Goal: Task Accomplishment & Management: Complete application form

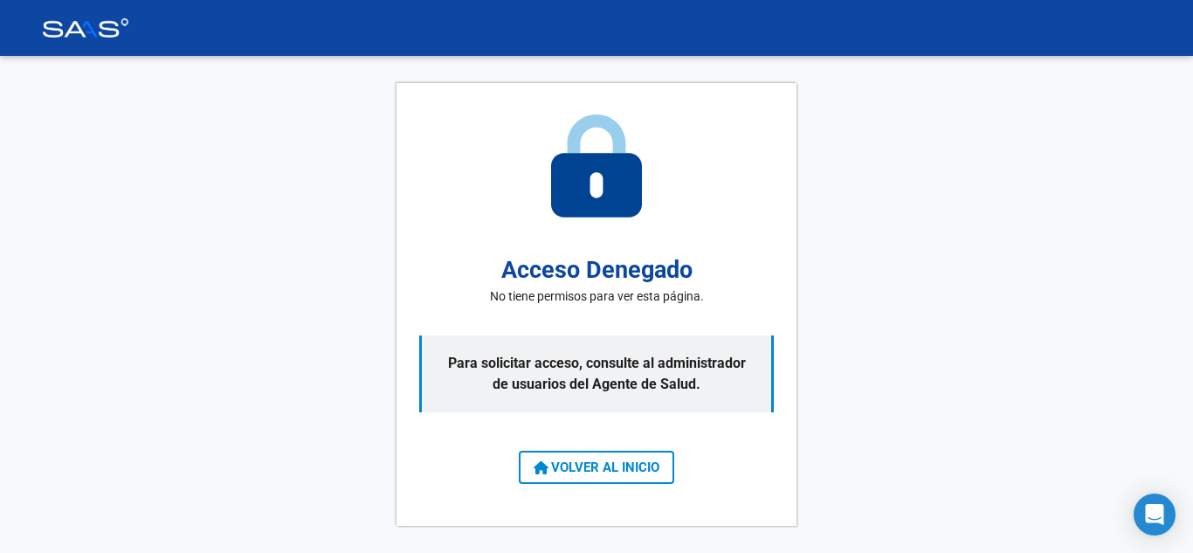
click at [104, 21] on img at bounding box center [85, 27] width 87 height 19
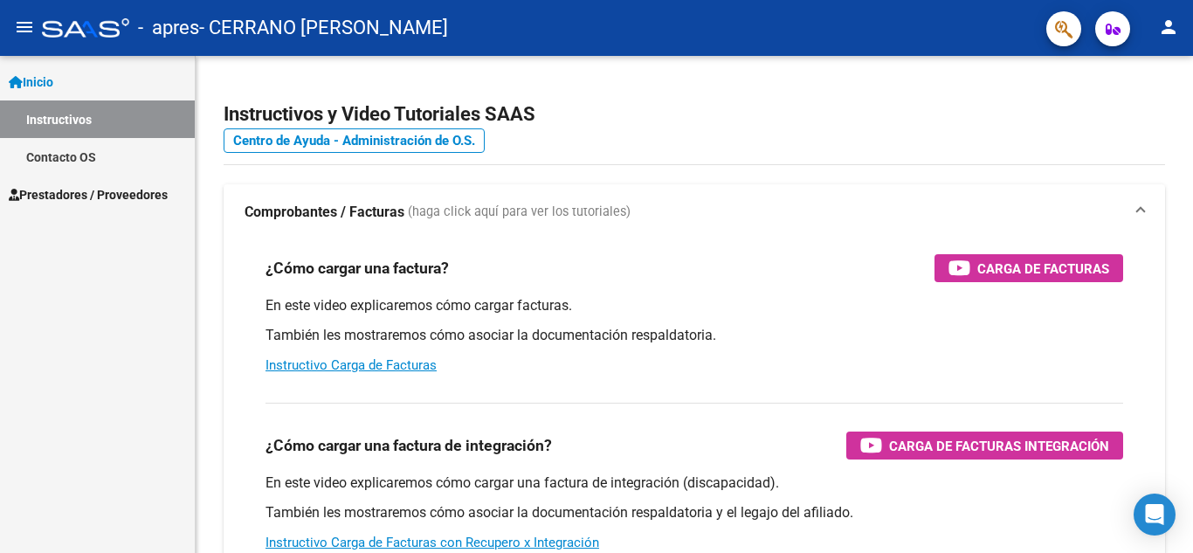
click at [135, 195] on span "Prestadores / Proveedores" at bounding box center [88, 194] width 159 height 19
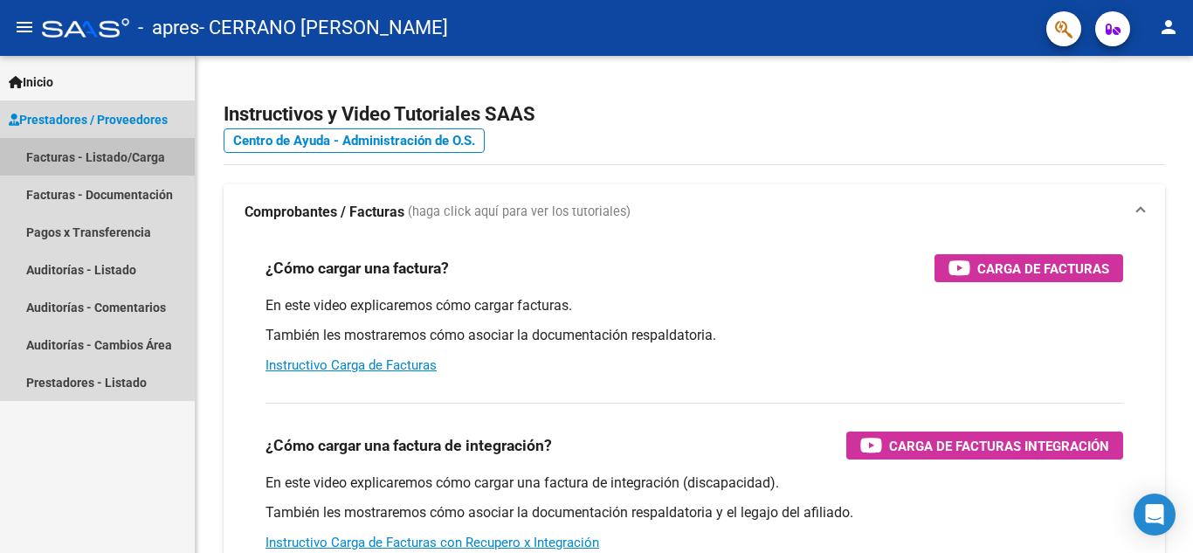
click at [128, 160] on link "Facturas - Listado/Carga" at bounding box center [97, 157] width 195 height 38
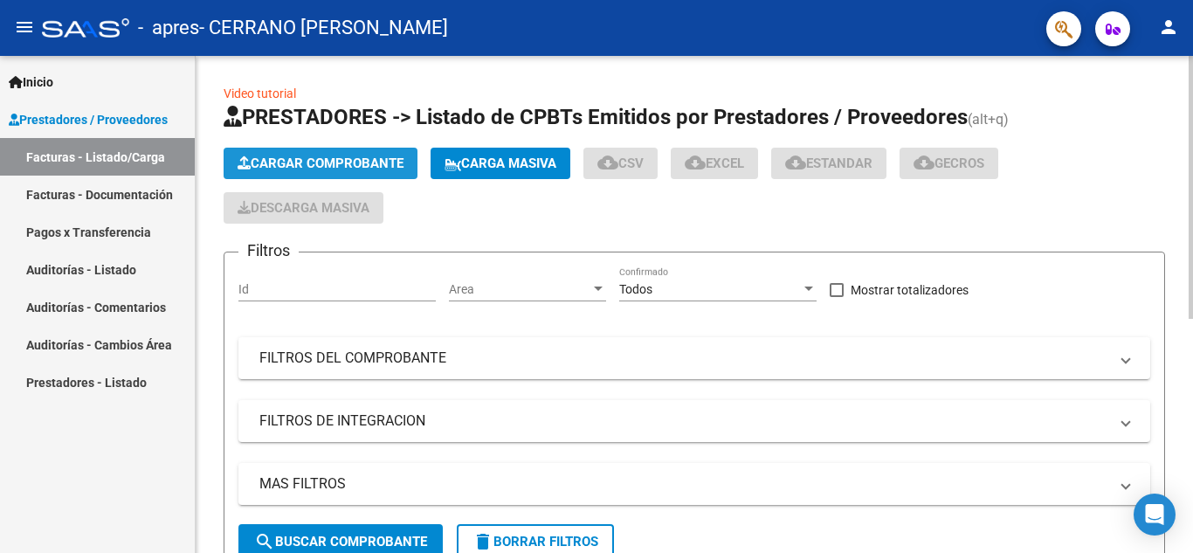
click at [291, 158] on span "Cargar Comprobante" at bounding box center [321, 164] width 166 height 16
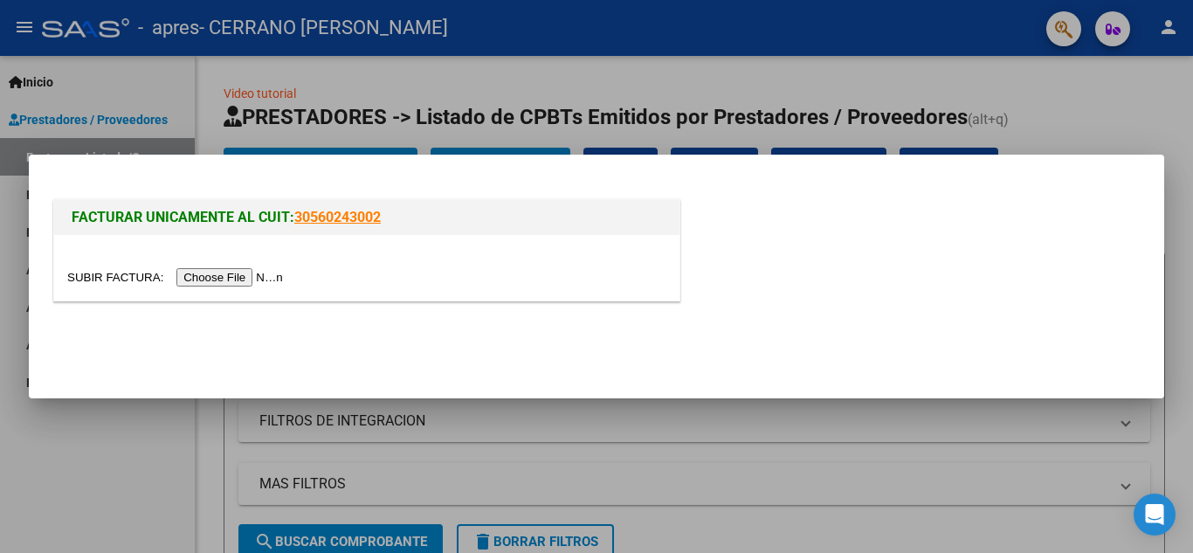
click at [720, 103] on div at bounding box center [596, 276] width 1193 height 553
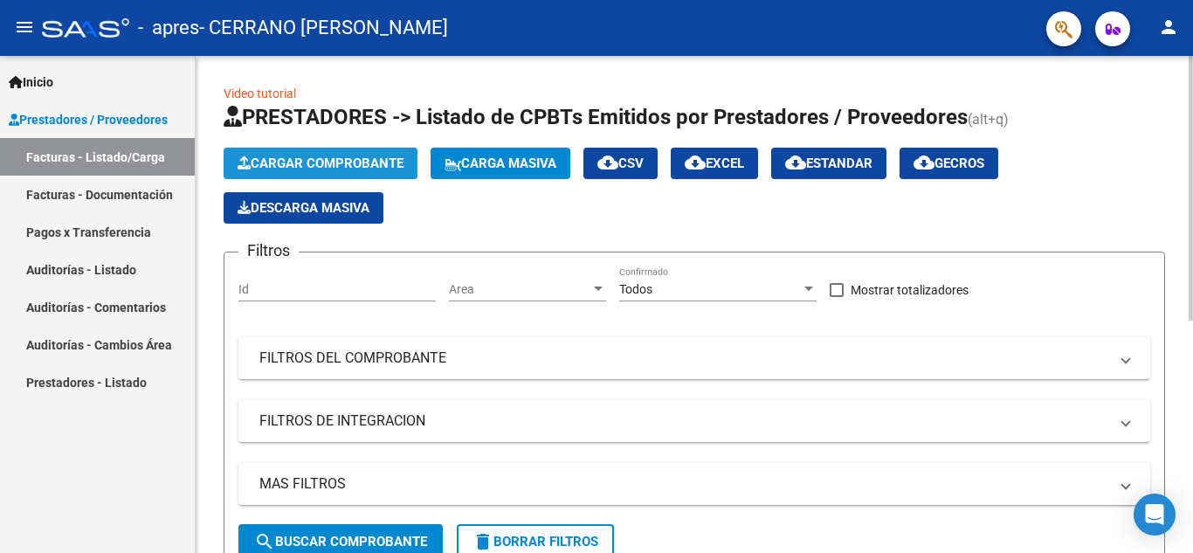
click at [329, 157] on span "Cargar Comprobante" at bounding box center [321, 164] width 166 height 16
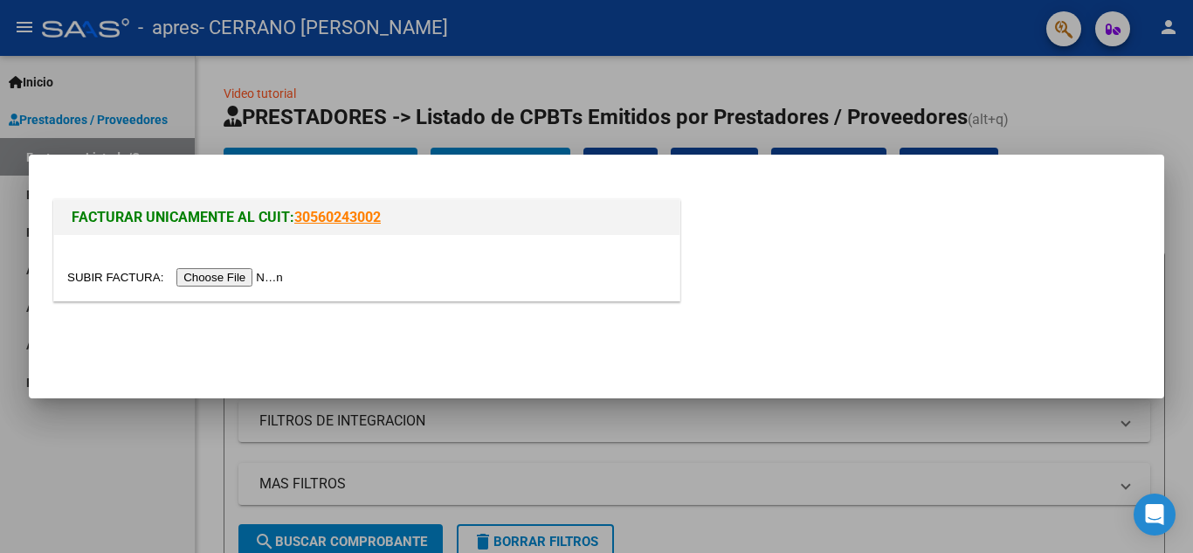
click at [245, 277] on input "file" at bounding box center [177, 277] width 221 height 18
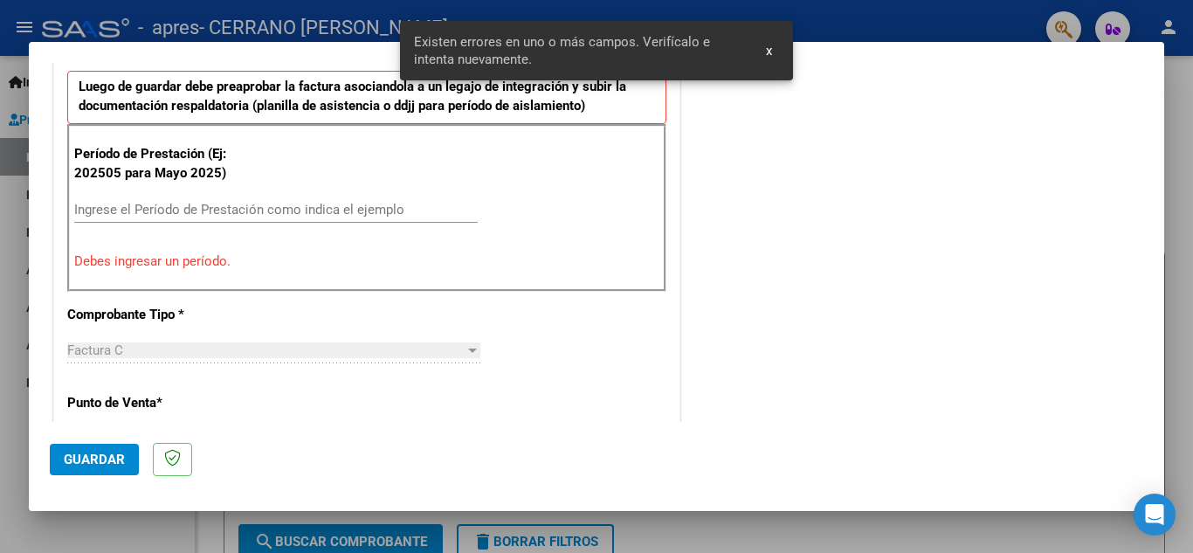
scroll to position [481, 0]
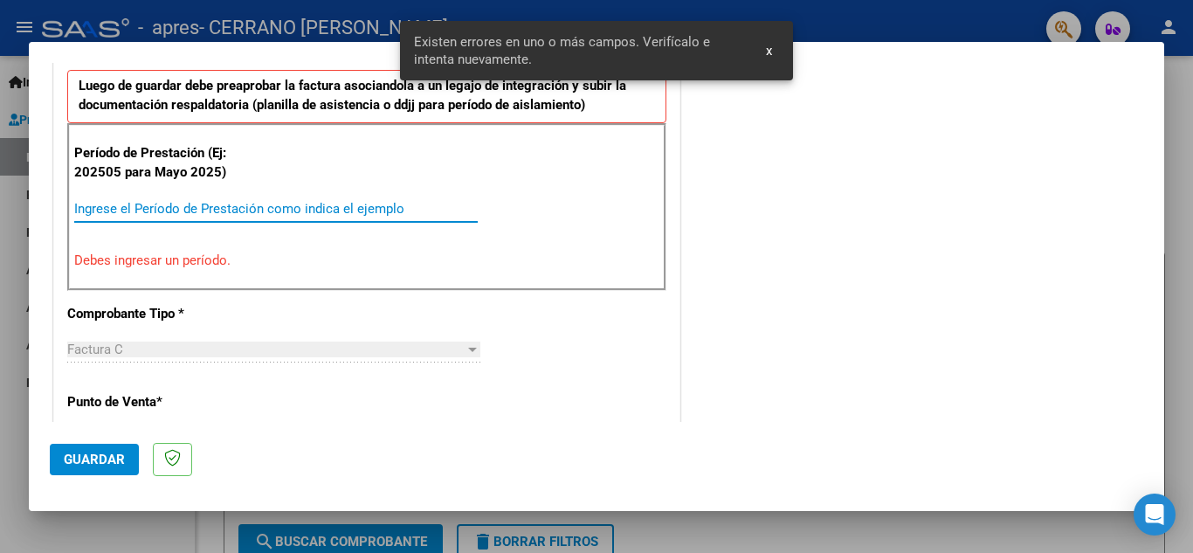
click at [354, 211] on input "Ingrese el Período de Prestación como indica el ejemplo" at bounding box center [276, 209] width 404 height 16
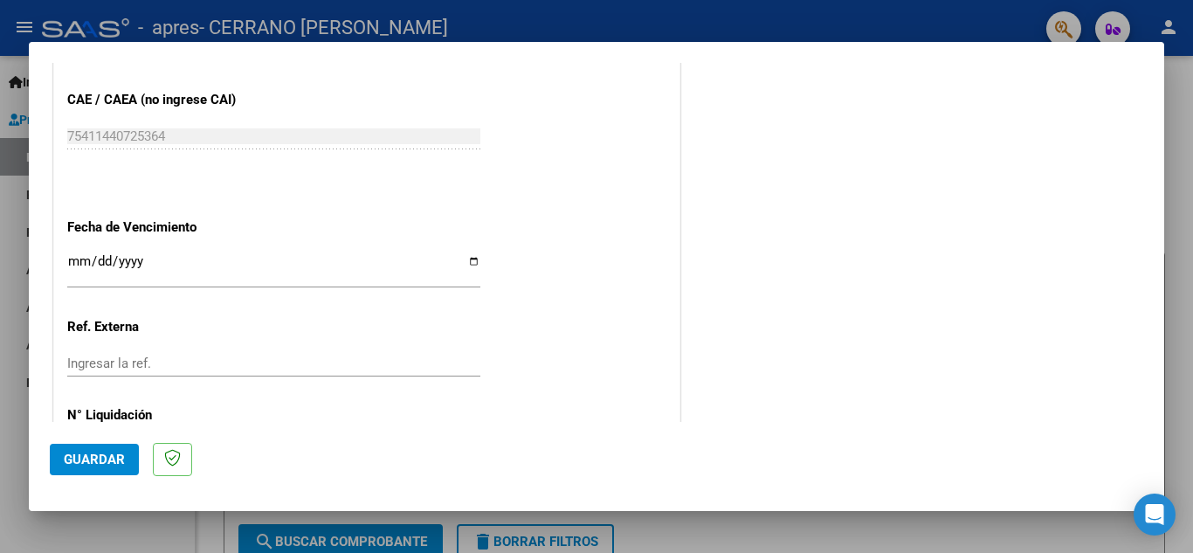
scroll to position [1103, 0]
type input "202509"
click at [474, 261] on input "Ingresar la fecha" at bounding box center [273, 267] width 413 height 28
type input "[DATE]"
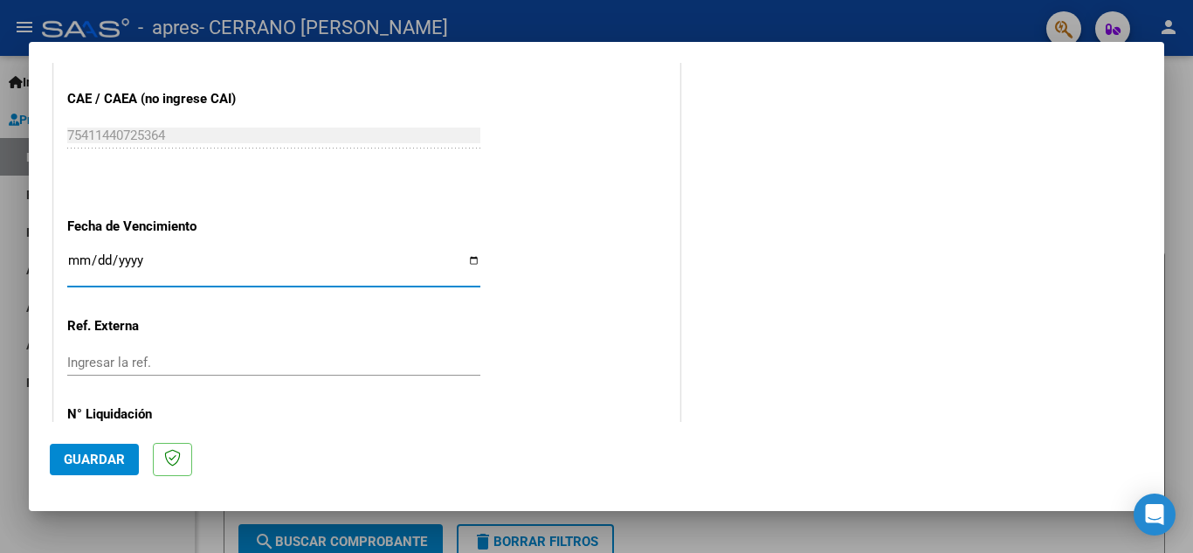
scroll to position [1179, 0]
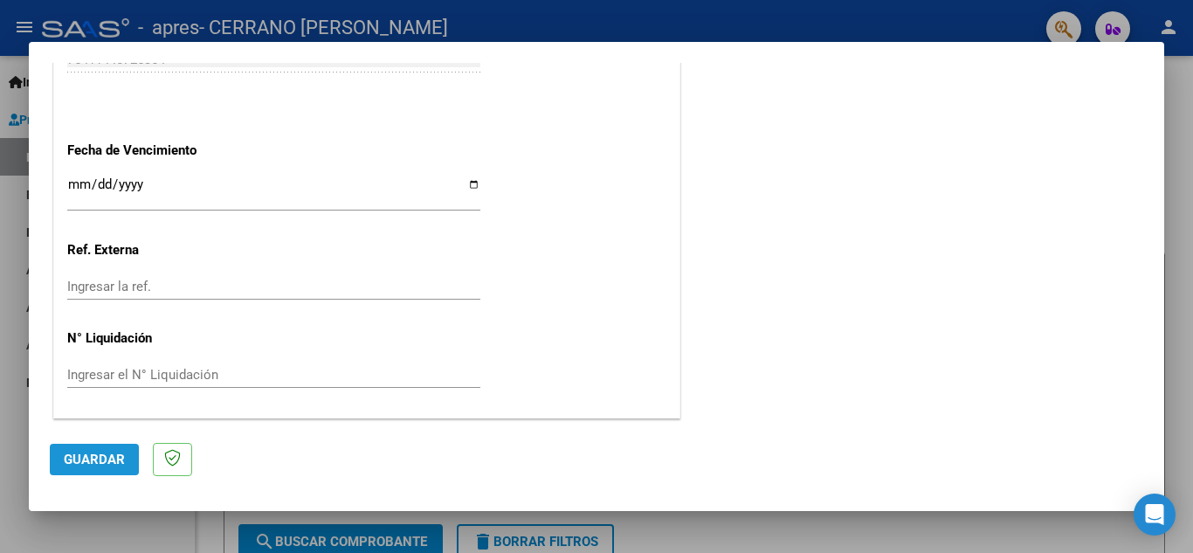
click at [117, 456] on span "Guardar" at bounding box center [94, 460] width 61 height 16
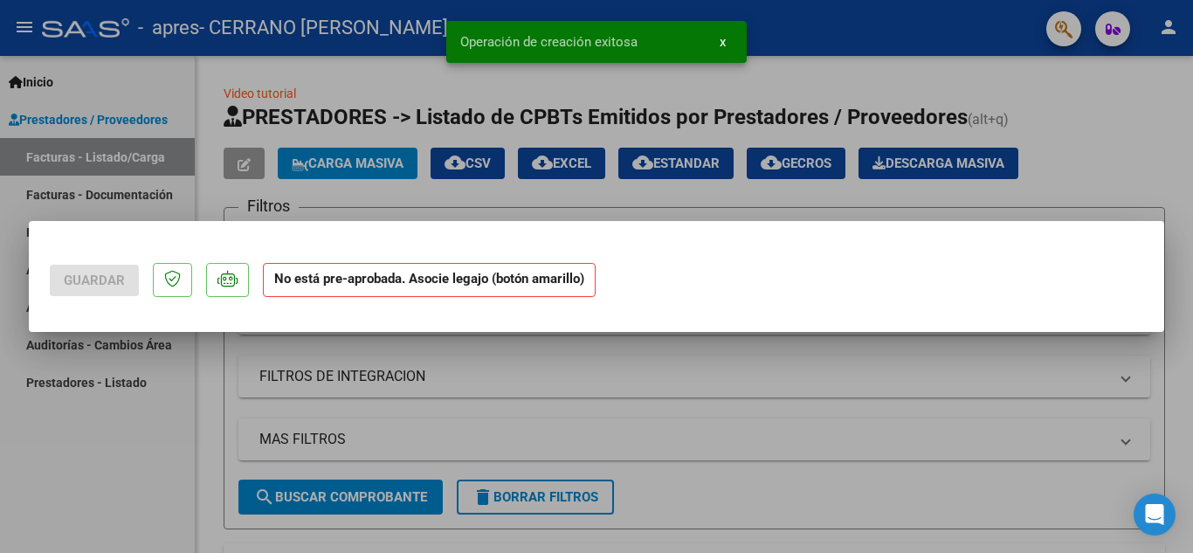
scroll to position [0, 0]
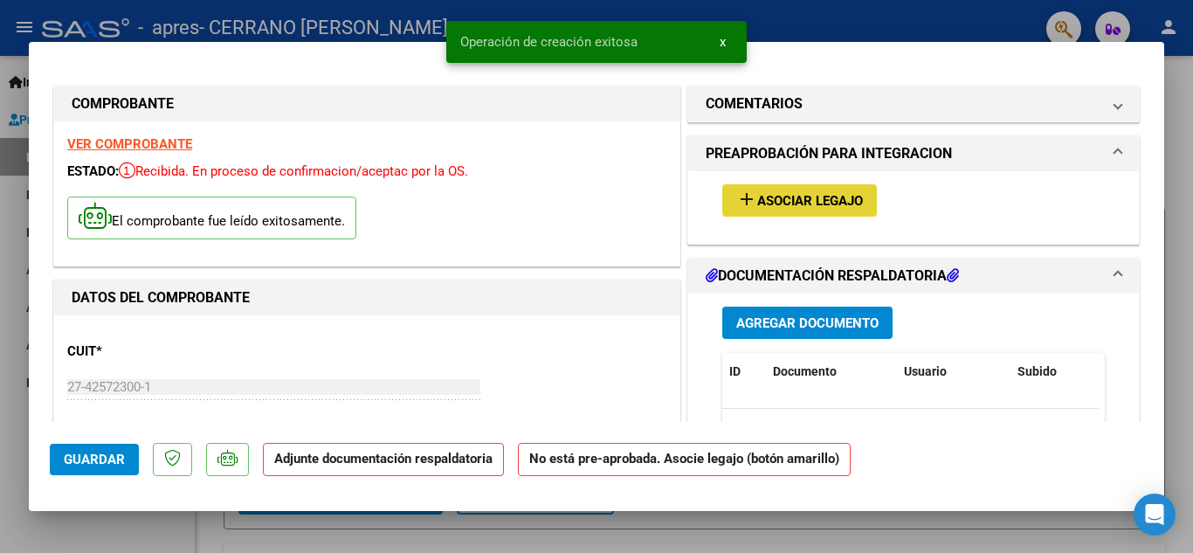
click at [817, 200] on span "Asociar Legajo" at bounding box center [810, 201] width 106 height 16
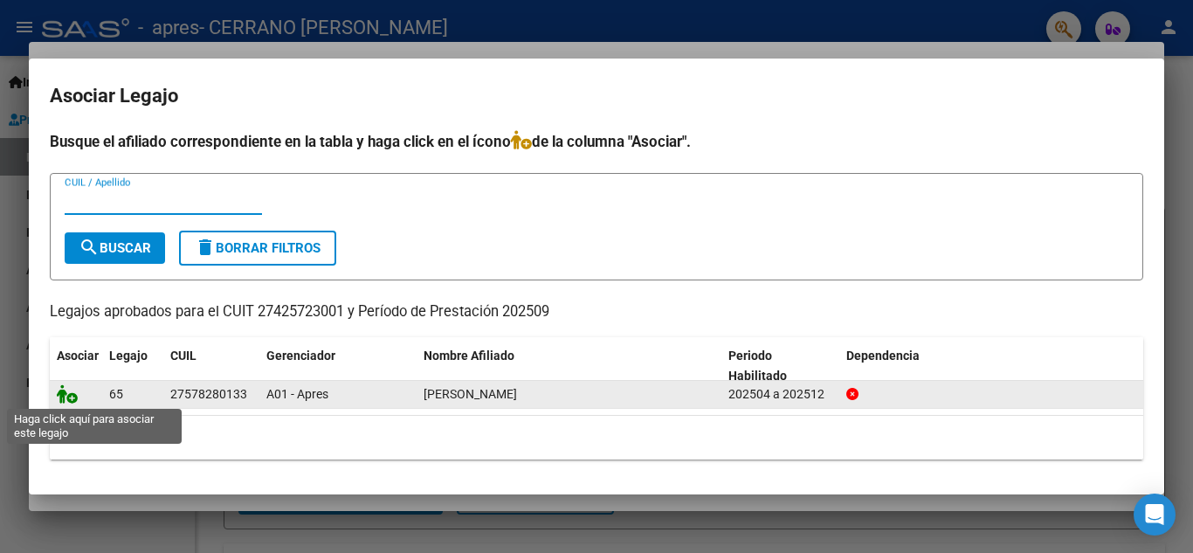
click at [73, 394] on icon at bounding box center [67, 393] width 21 height 19
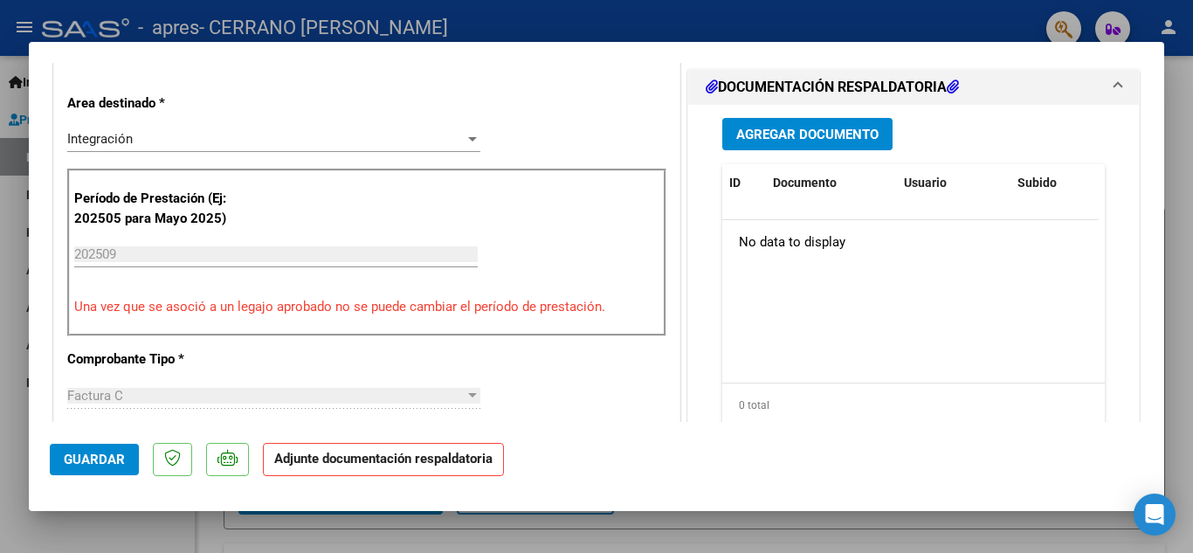
scroll to position [428, 0]
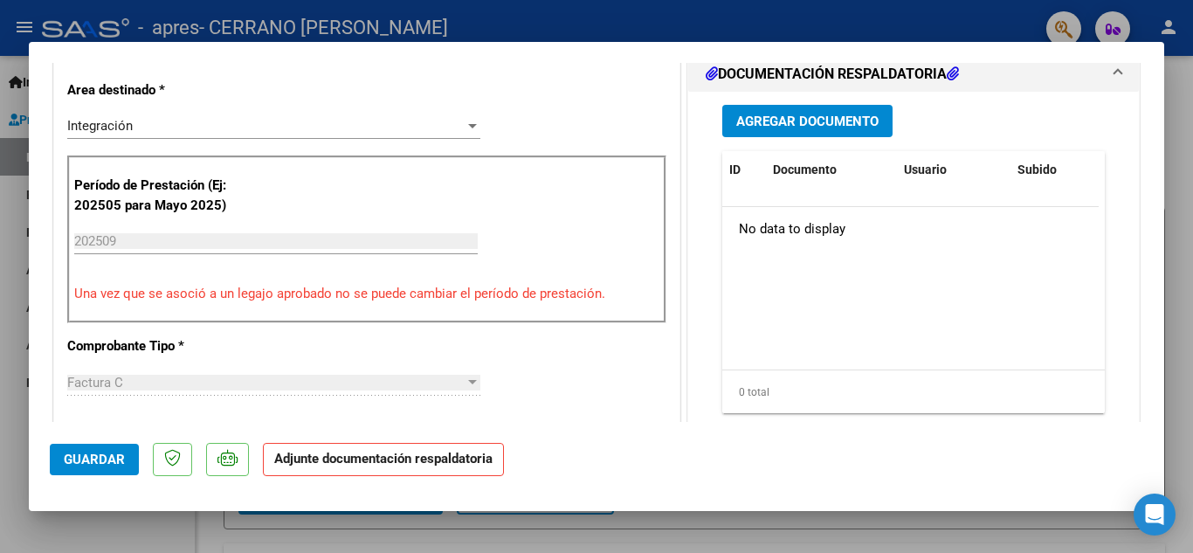
click at [845, 111] on button "Agregar Documento" at bounding box center [808, 121] width 170 height 32
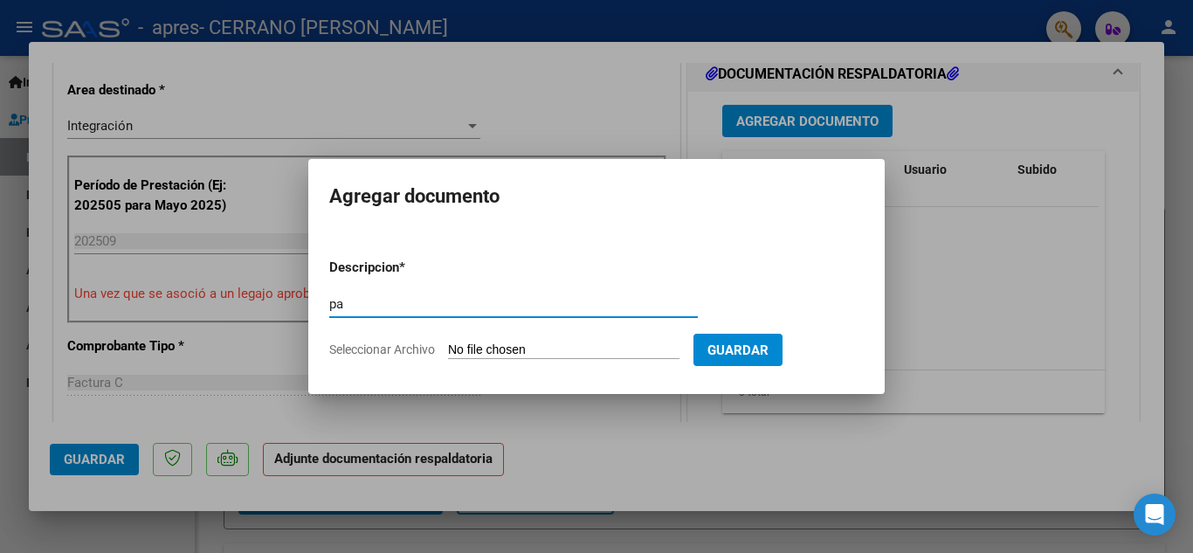
type input "pa"
click at [481, 354] on input "Seleccionar Archivo" at bounding box center [564, 350] width 232 height 17
type input "C:\fakepath\CamScanner [DATE] 17.00.pdf"
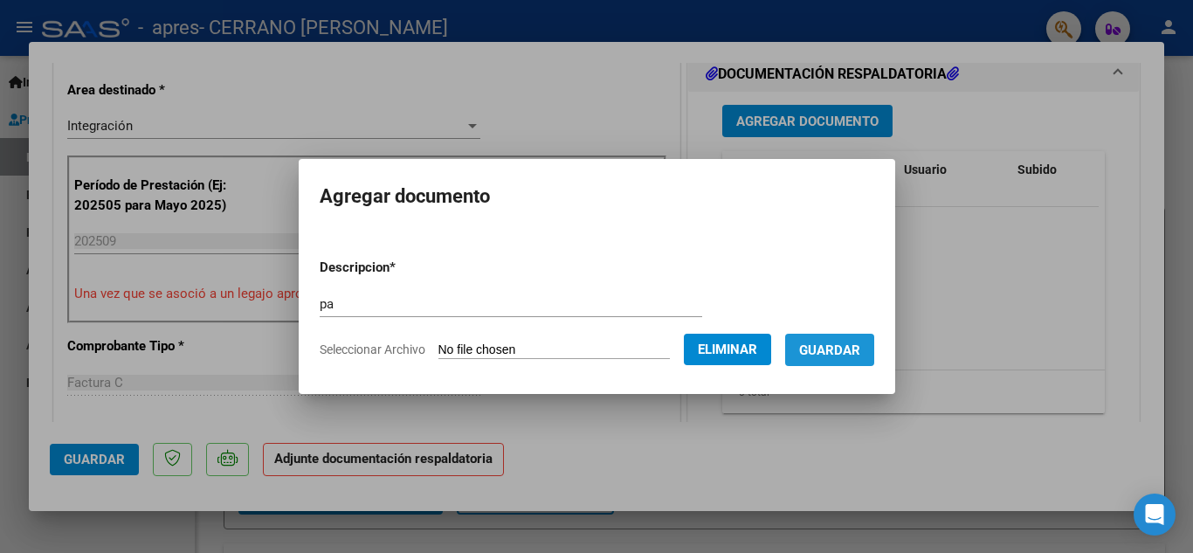
click at [847, 360] on button "Guardar" at bounding box center [829, 350] width 89 height 32
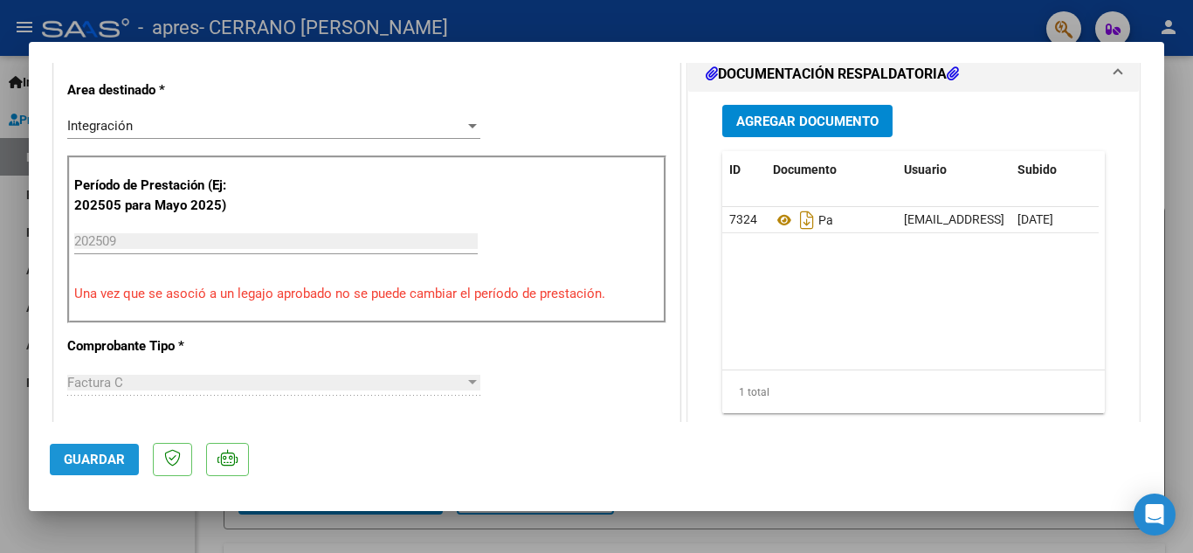
click at [111, 447] on button "Guardar" at bounding box center [94, 459] width 89 height 31
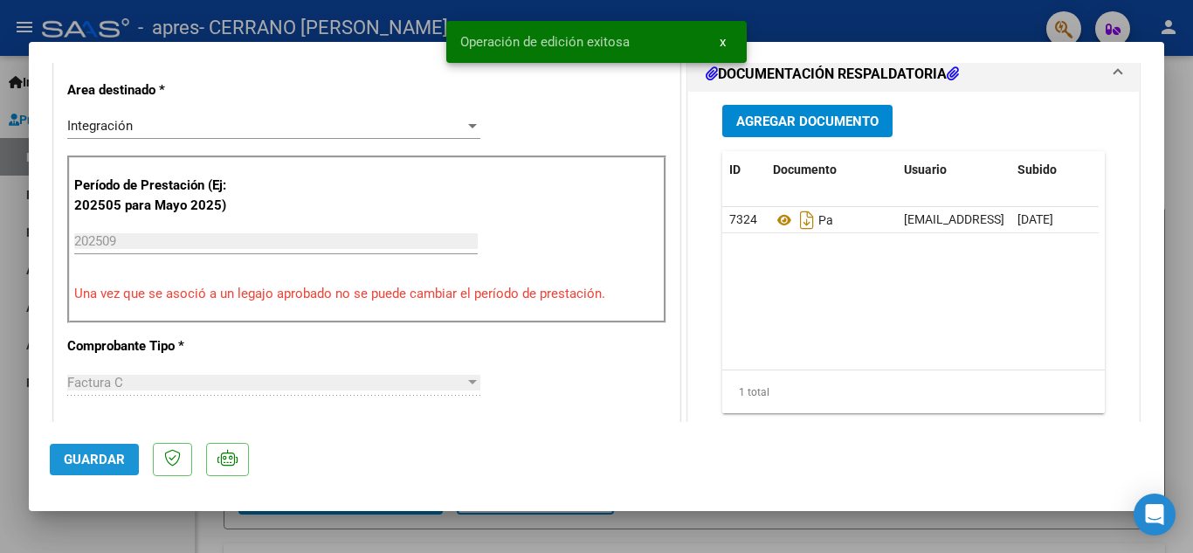
click at [60, 454] on button "Guardar" at bounding box center [94, 459] width 89 height 31
